Goal: Information Seeking & Learning: Learn about a topic

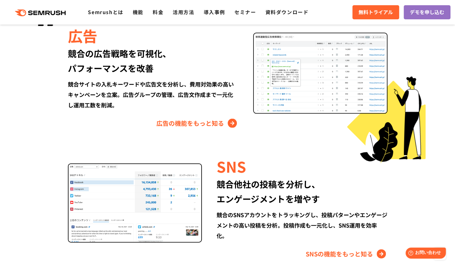
scroll to position [768, 0]
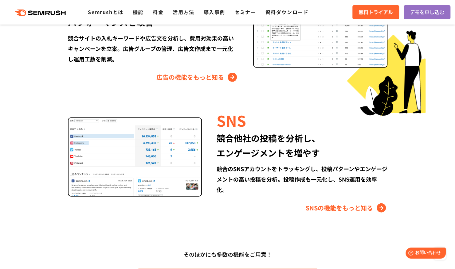
click at [299, 17] on div ".cls {fill: #FF642D;} .cls {fill: #FF642D;} Semrushとは 機能 料金 活用方法 導入事例 セミナー 資料ダウ…" at bounding box center [227, 12] width 455 height 18
click at [285, 17] on div ".cls {fill: #FF642D;} .cls {fill: #FF642D;} Semrushとは 機能 料金 活用方法 導入事例 セミナー 資料ダウ…" at bounding box center [227, 12] width 455 height 18
click at [284, 15] on link "資料ダウンロード" at bounding box center [286, 11] width 43 height 7
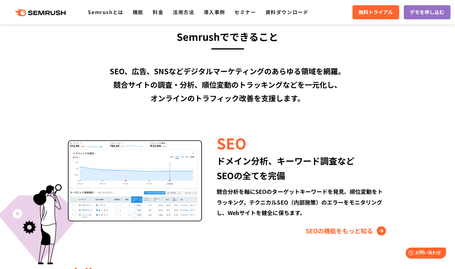
scroll to position [495, 0]
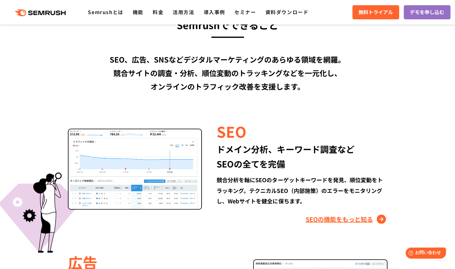
click at [340, 223] on link "SEOの機能をもっと知る" at bounding box center [347, 219] width 82 height 10
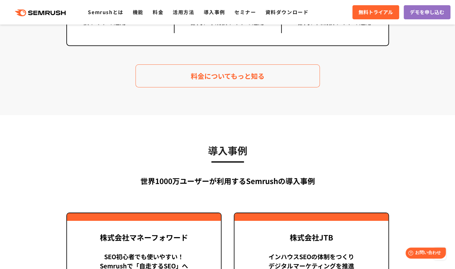
scroll to position [1137, 0]
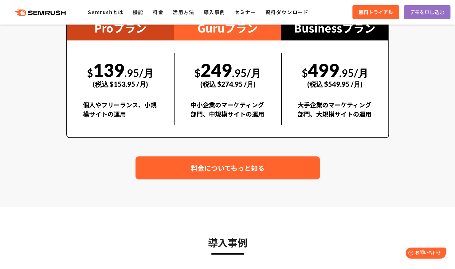
click at [275, 159] on link "料金についてもっと知る" at bounding box center [227, 168] width 184 height 23
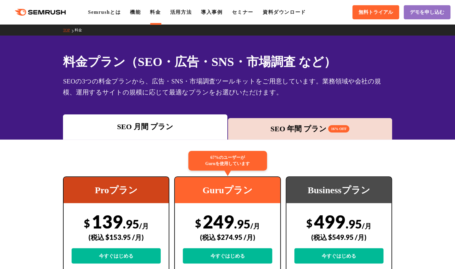
click at [307, 133] on div "SEO 年間 プラン 16% OFF" at bounding box center [310, 128] width 158 height 11
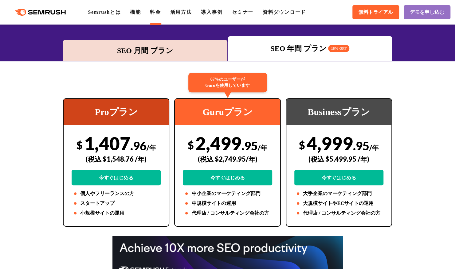
scroll to position [92, 0]
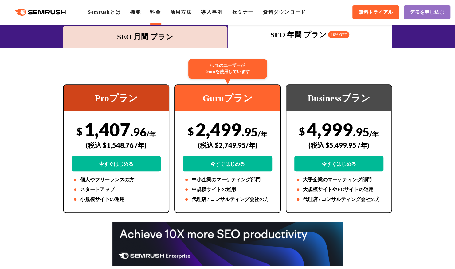
click at [198, 40] on div "SEO 月間 プラン" at bounding box center [145, 36] width 158 height 11
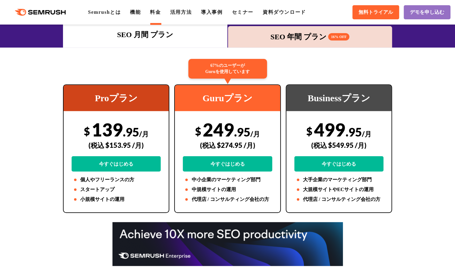
click at [286, 40] on div "SEO 年間 プラン 16% OFF" at bounding box center [310, 36] width 158 height 11
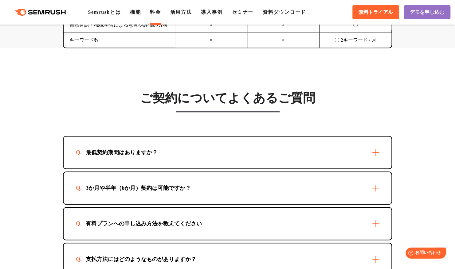
scroll to position [1720, 0]
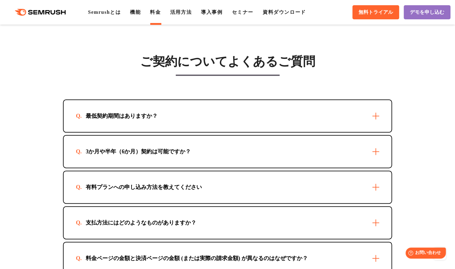
click at [378, 110] on div "最低契約期間はありますか？" at bounding box center [228, 116] width 328 height 32
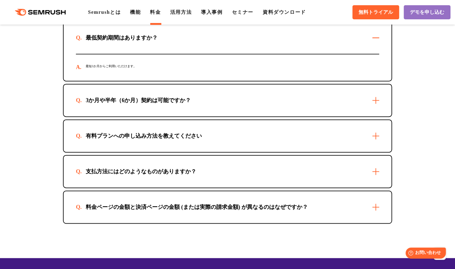
scroll to position [1812, 0]
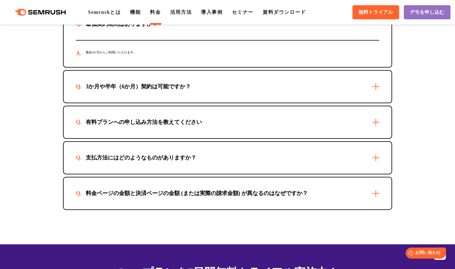
click at [378, 80] on div "3か月や半年（6か月）契約は可能ですか？" at bounding box center [228, 87] width 328 height 32
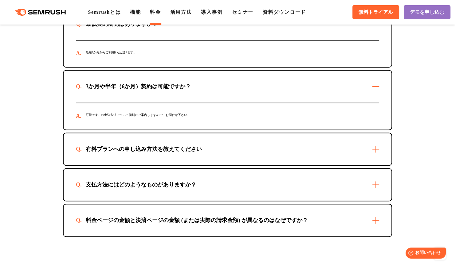
scroll to position [1843, 0]
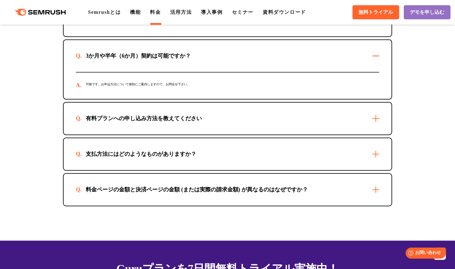
click at [374, 110] on div "有料プランへの申し込み方法を教えてください" at bounding box center [228, 119] width 328 height 32
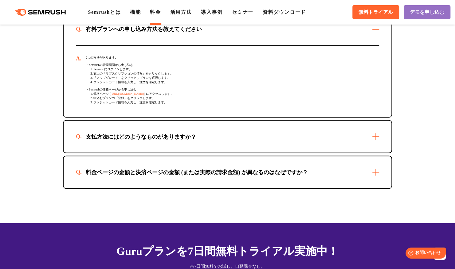
scroll to position [1935, 0]
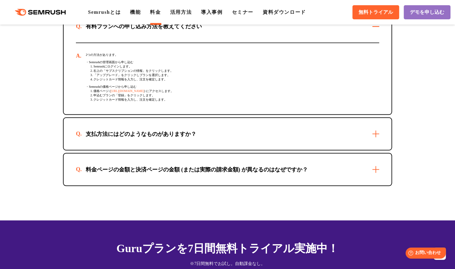
click at [370, 126] on div "支払方法にはどのようなものがありますか？" at bounding box center [228, 134] width 328 height 32
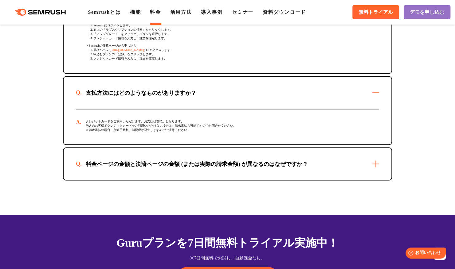
scroll to position [2027, 0]
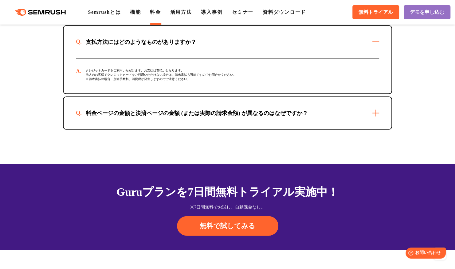
click at [379, 107] on div "料金ページの金額と決済ページの金額 (または実際の請求金額) が異なるのはなぜですか？" at bounding box center [228, 113] width 328 height 32
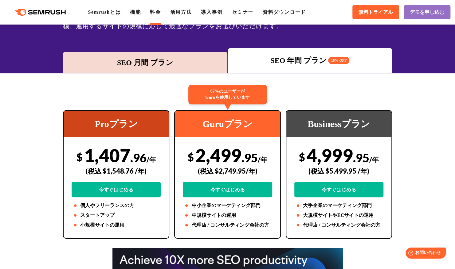
scroll to position [0, 0]
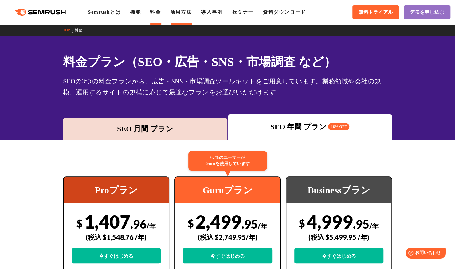
click at [176, 12] on link "活用方法" at bounding box center [181, 12] width 22 height 5
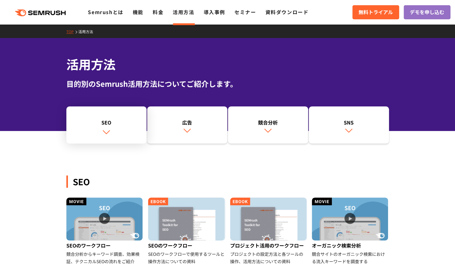
click at [117, 135] on link "SEO" at bounding box center [106, 125] width 80 height 37
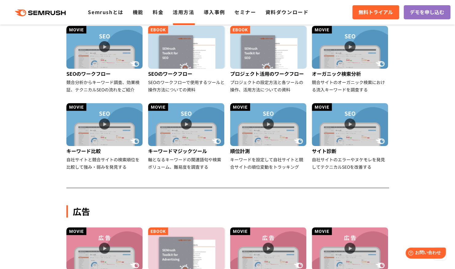
scroll to position [233, 0]
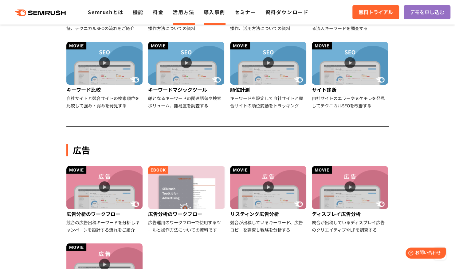
click at [218, 13] on link "導入事例" at bounding box center [215, 11] width 22 height 7
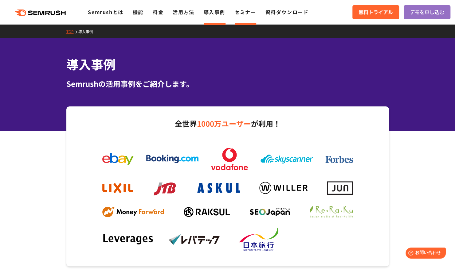
click at [252, 10] on link "セミナー" at bounding box center [245, 11] width 22 height 7
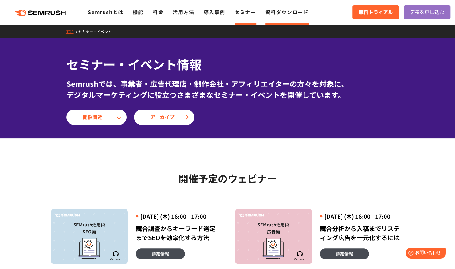
click at [290, 10] on link "資料ダウンロード" at bounding box center [286, 11] width 43 height 7
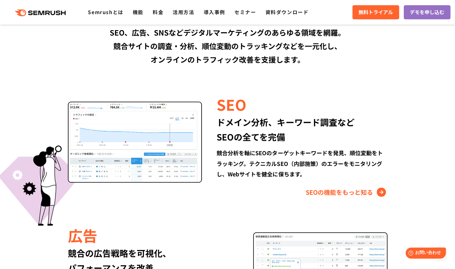
scroll to position [491, 0]
